Goal: Obtain resource: Obtain resource

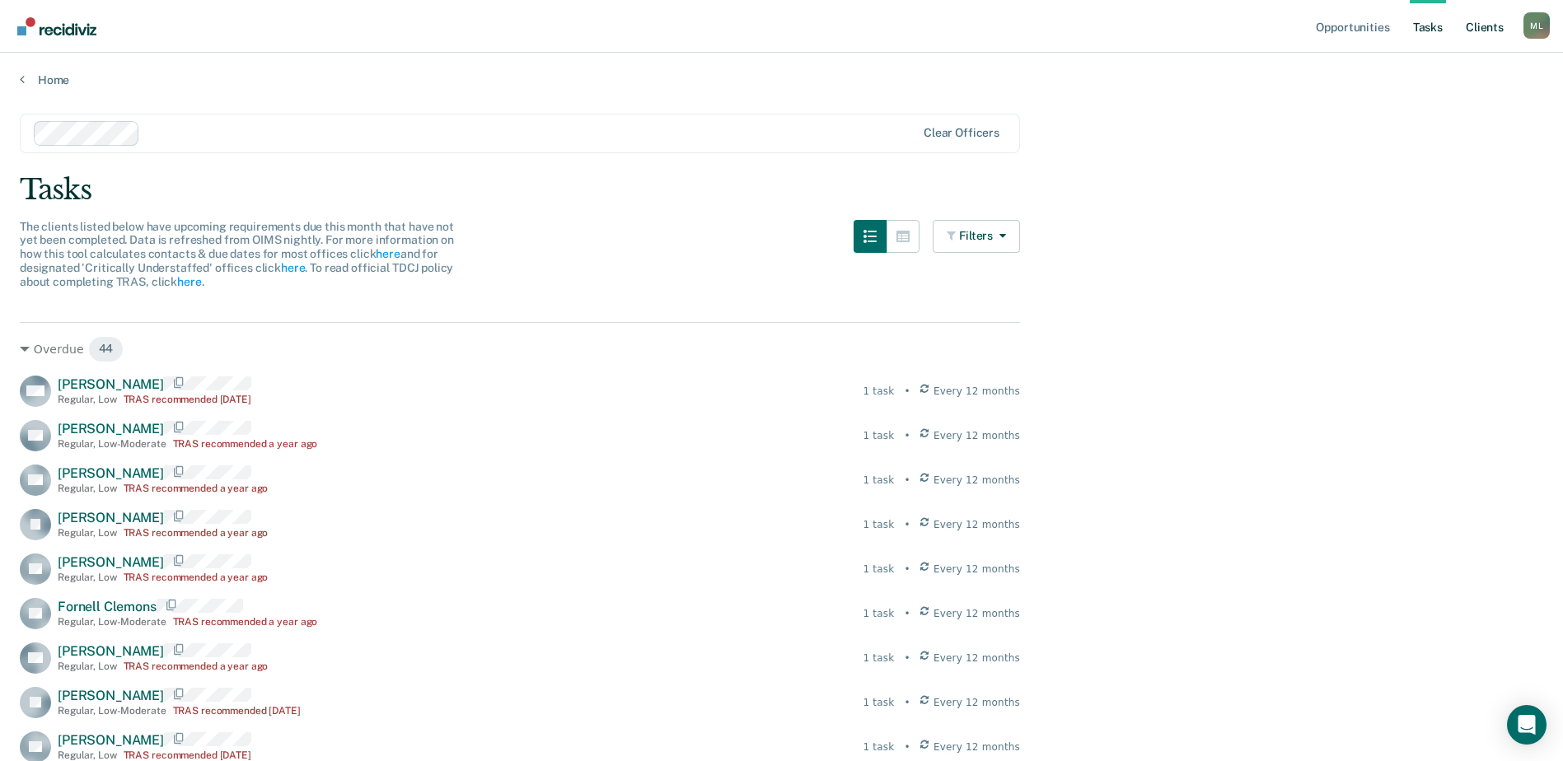
click at [1487, 23] on link "Client s" at bounding box center [1485, 26] width 44 height 53
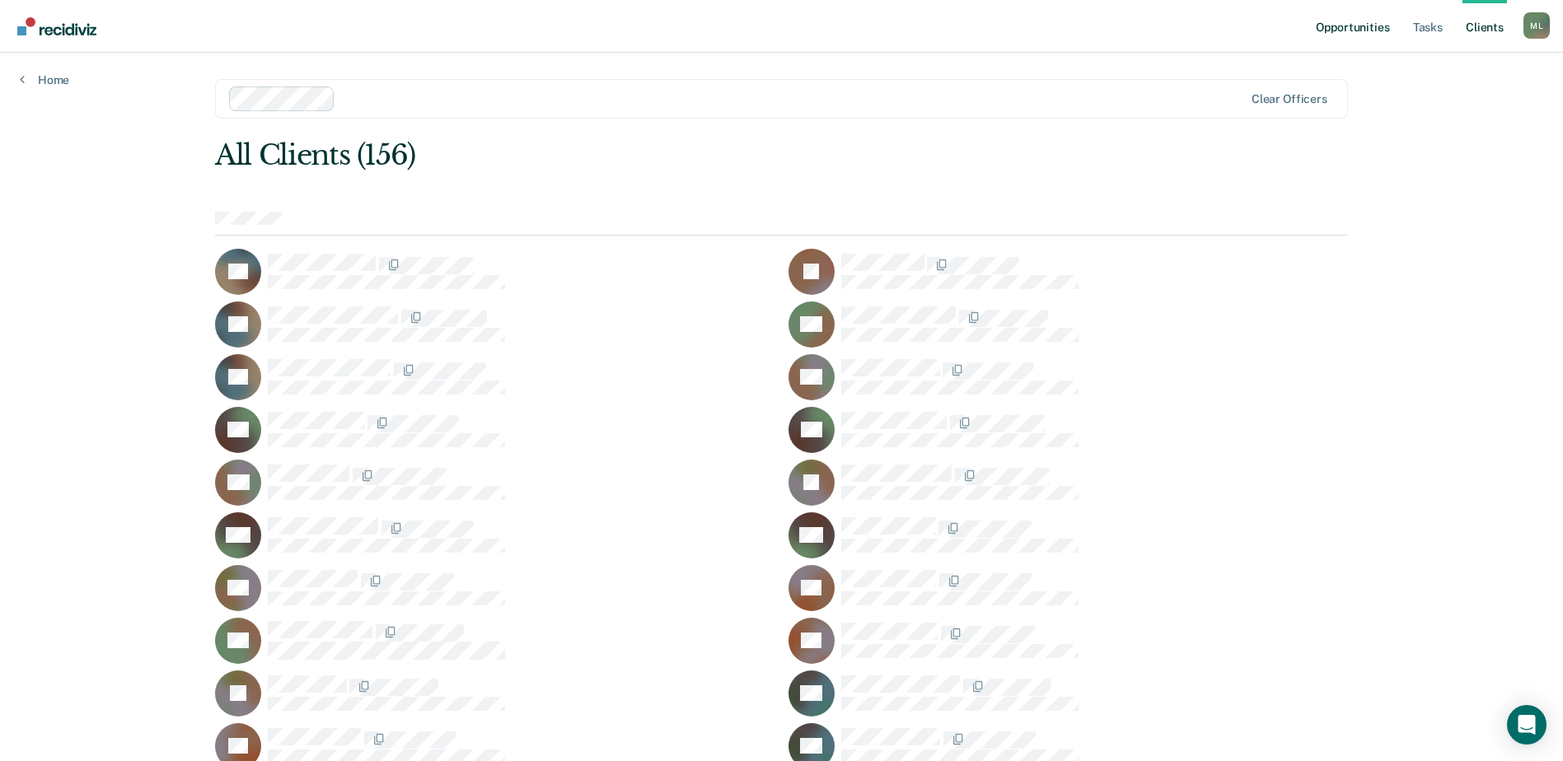
click at [1372, 31] on link "Opportunities" at bounding box center [1353, 26] width 80 height 53
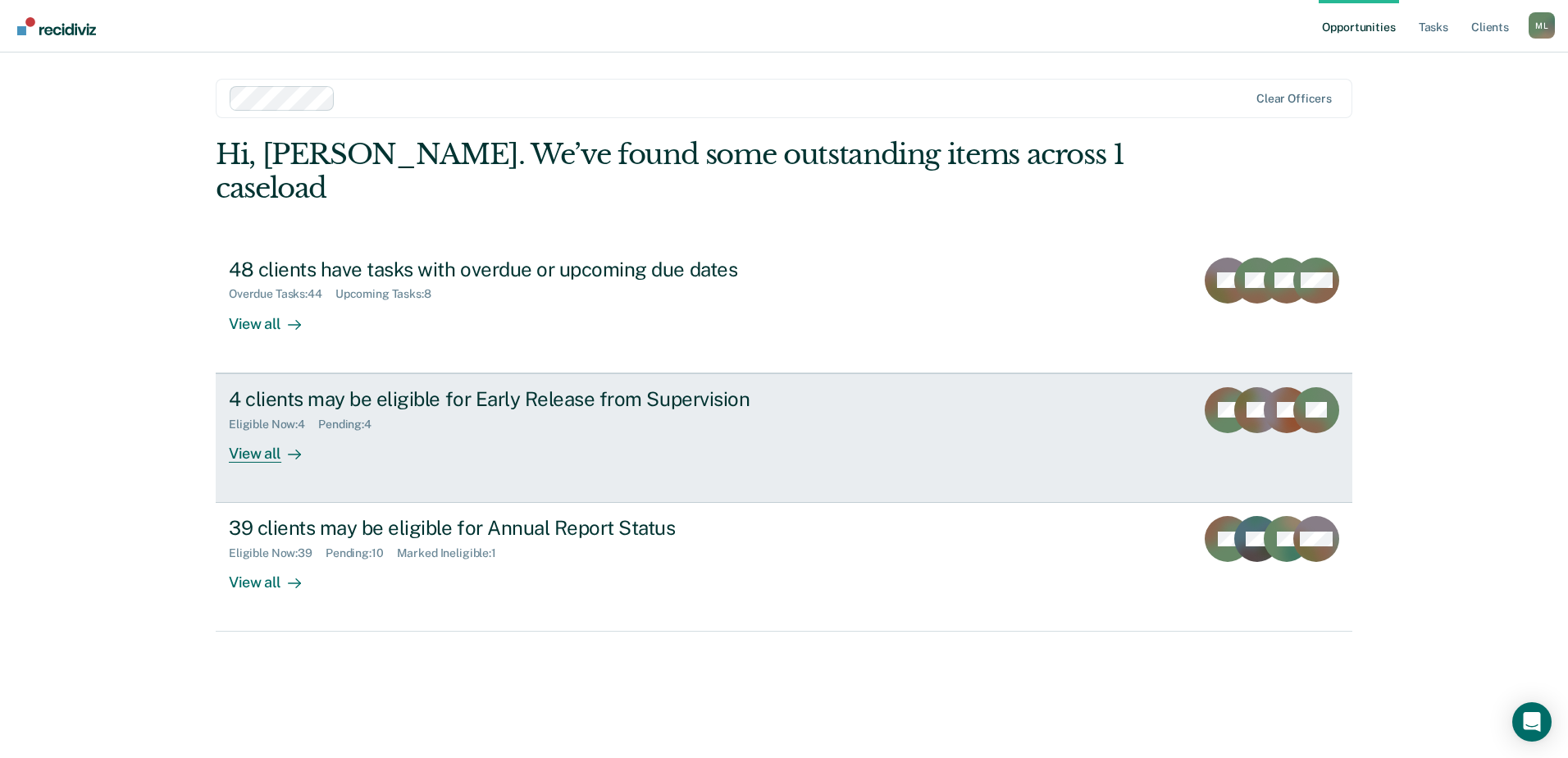
click at [685, 411] on div "Eligible Now : 4 Pending : 4" at bounding box center [517, 421] width 575 height 21
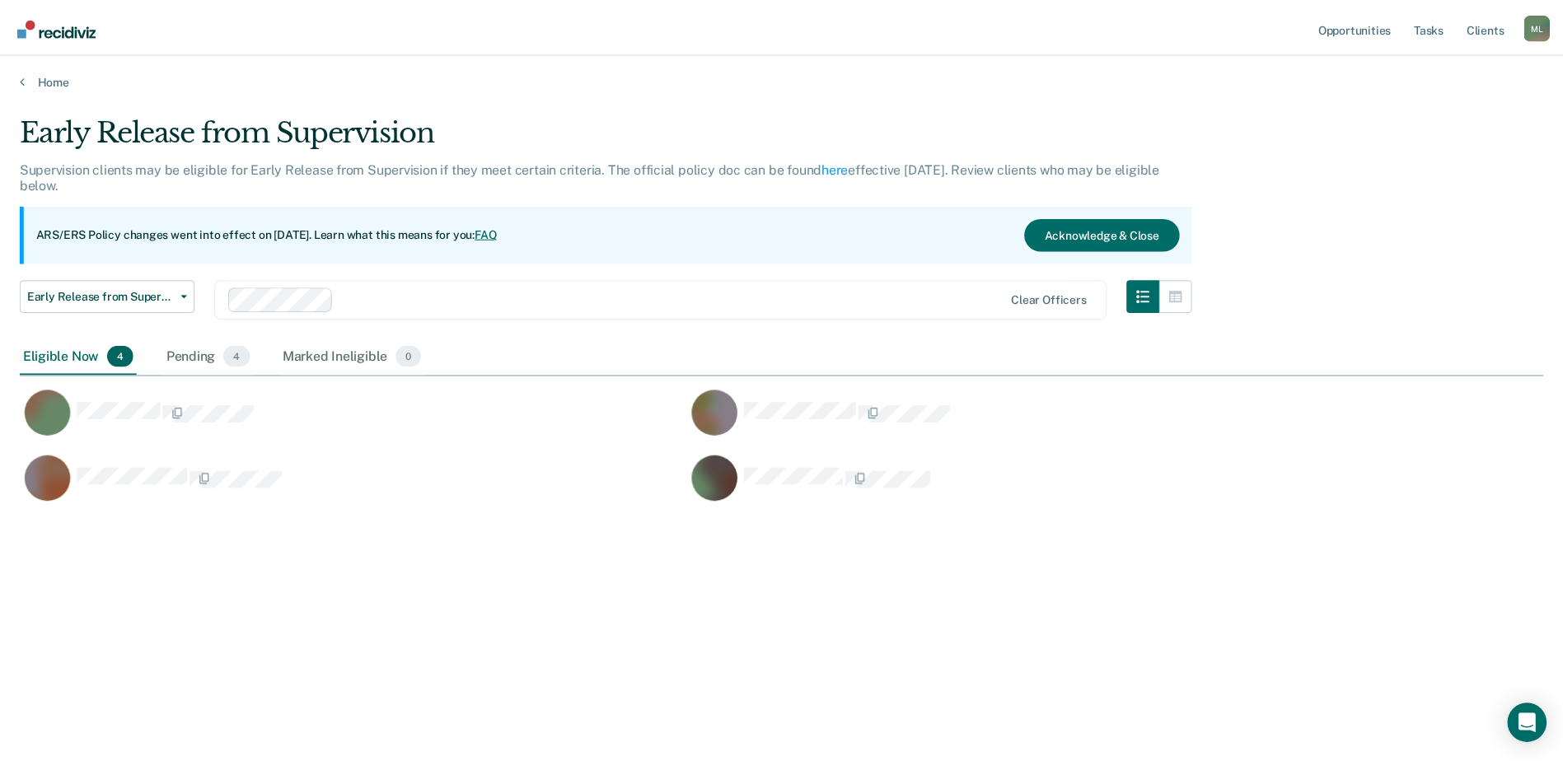
scroll to position [512, 1524]
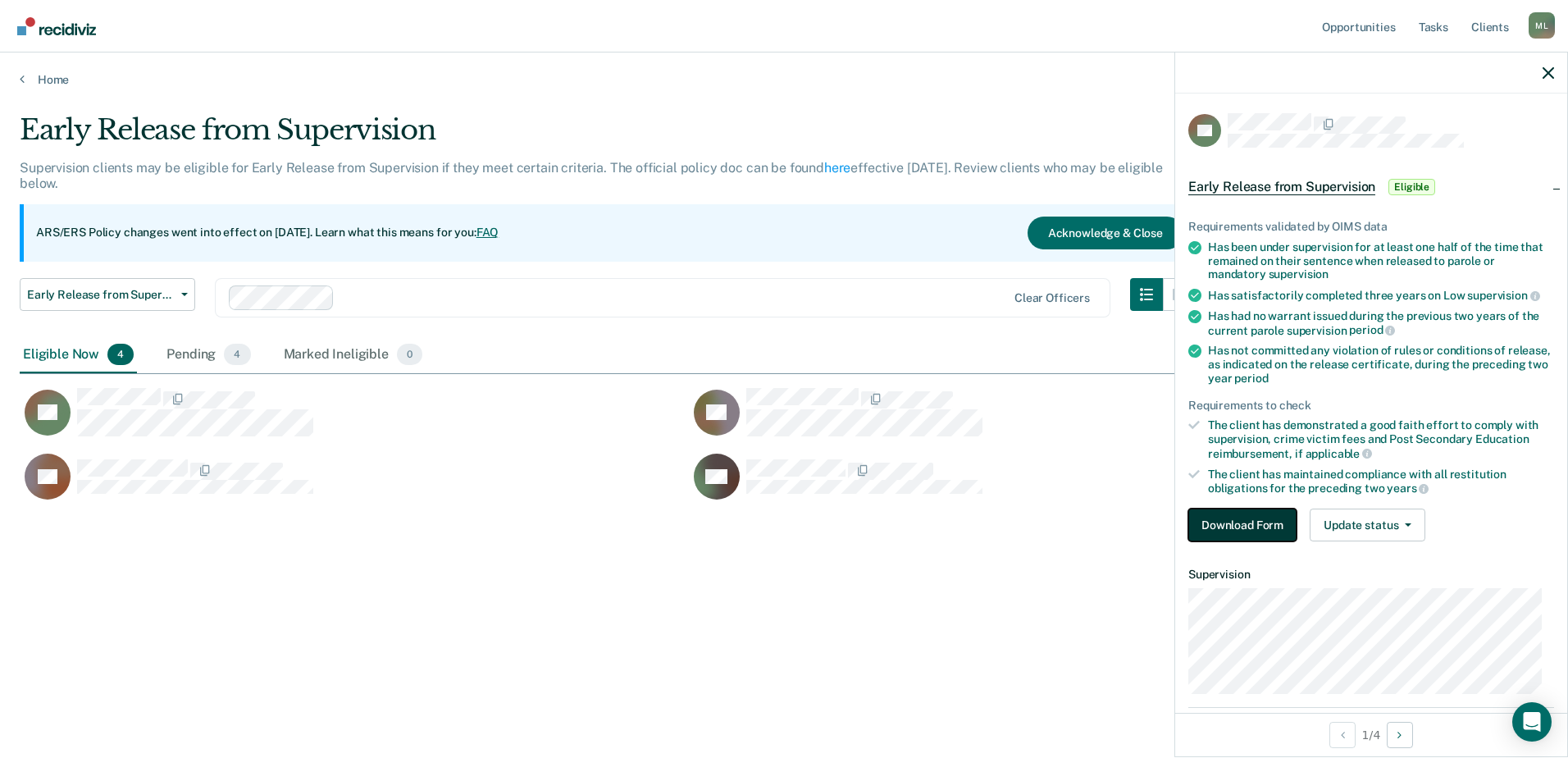
click at [1263, 528] on button "Download Form" at bounding box center [1242, 525] width 109 height 33
